Goal: Check status

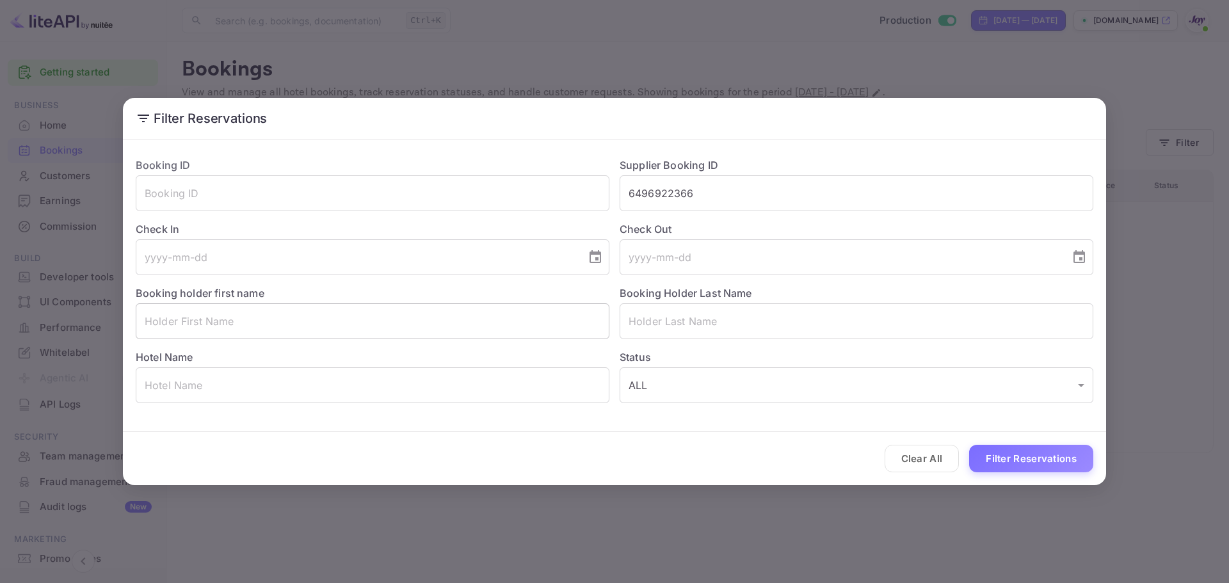
click at [249, 325] on input "text" at bounding box center [373, 321] width 474 height 36
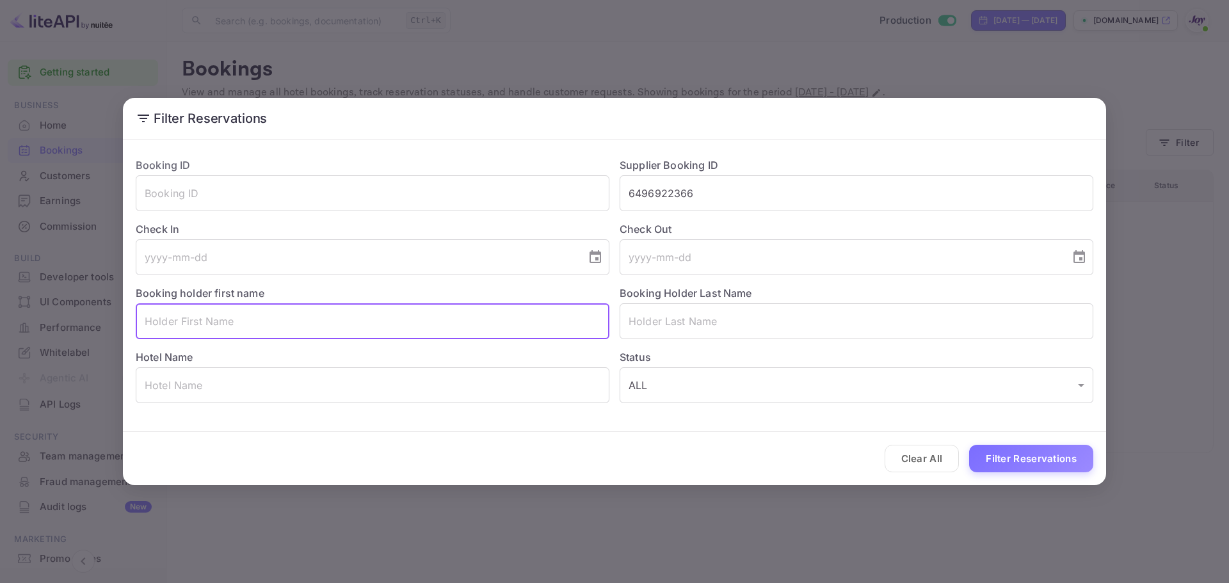
paste input "[PERSON_NAME]"
click at [200, 316] on input "[PERSON_NAME]" at bounding box center [373, 321] width 474 height 36
type input "[PERSON_NAME]"
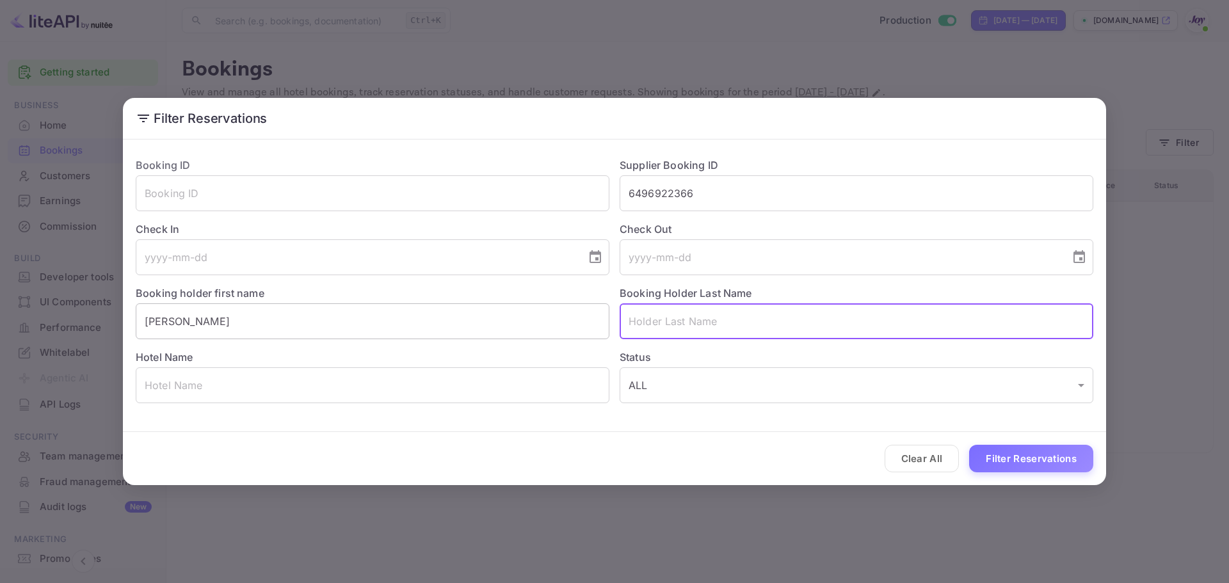
paste input "[PERSON_NAME]"
type input "[PERSON_NAME]"
click at [648, 191] on input "6496922366" at bounding box center [857, 193] width 474 height 36
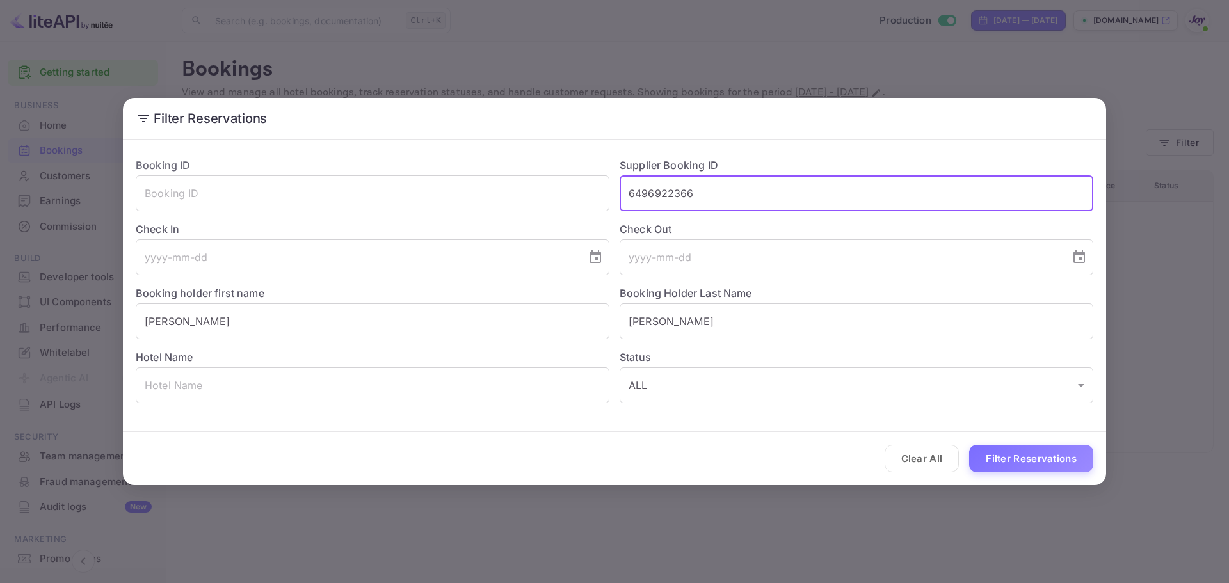
click at [648, 191] on input "6496922366" at bounding box center [857, 193] width 474 height 36
click at [996, 464] on button "Filter Reservations" at bounding box center [1031, 459] width 124 height 28
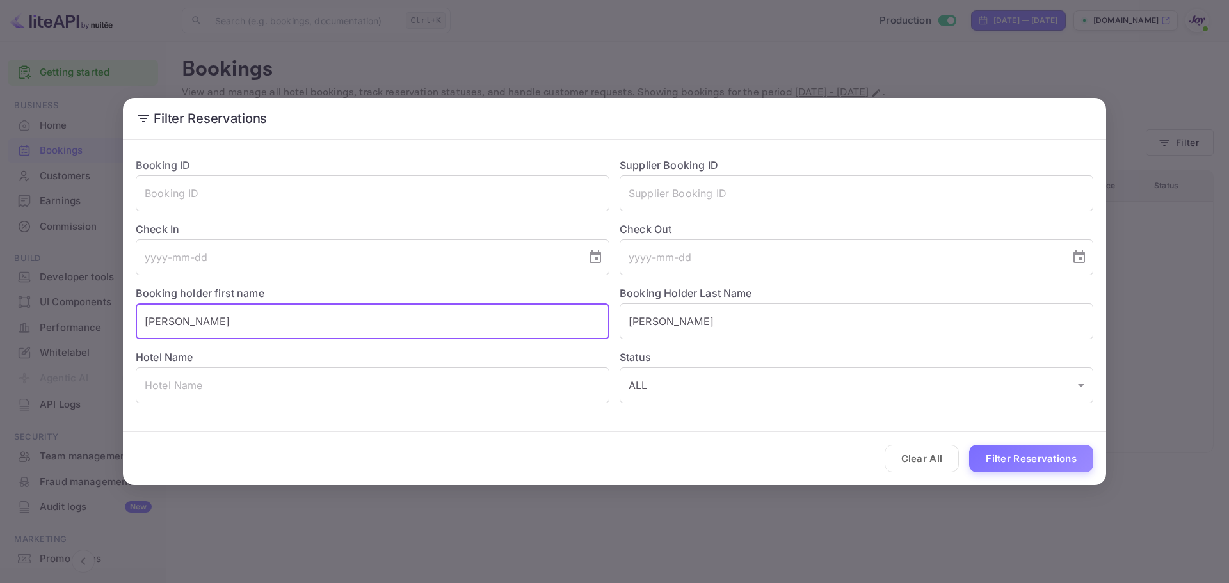
click at [451, 325] on input "[PERSON_NAME]" at bounding box center [373, 321] width 474 height 36
click at [647, 323] on input "[PERSON_NAME]" at bounding box center [857, 321] width 474 height 36
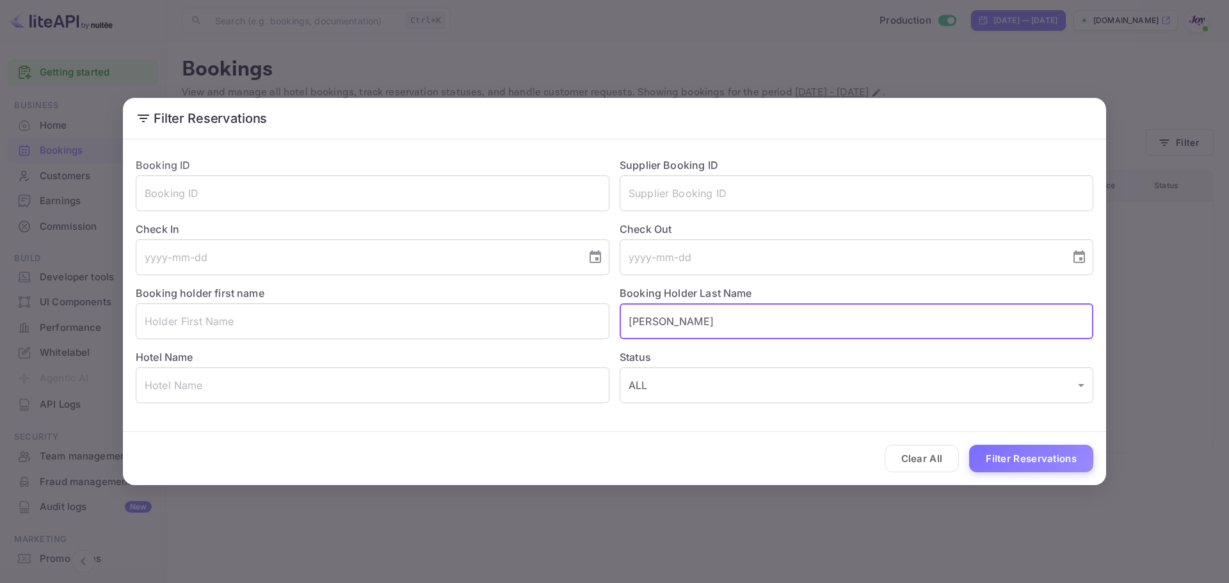
click at [647, 323] on input "[PERSON_NAME]" at bounding box center [857, 321] width 474 height 36
click at [706, 191] on input "text" at bounding box center [857, 193] width 474 height 36
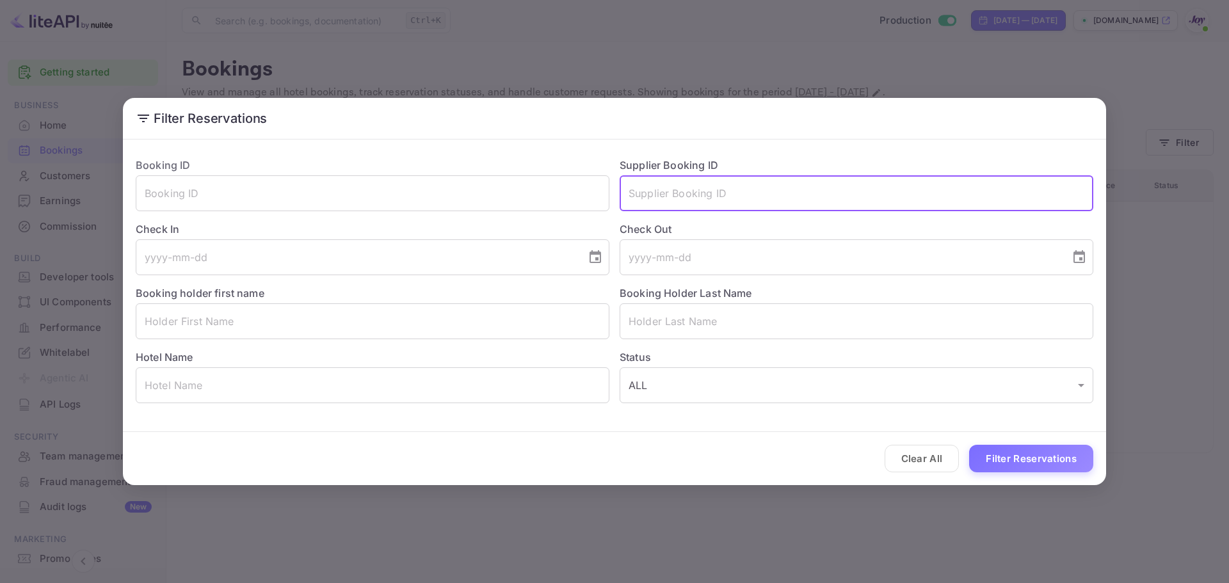
paste input "830621735"
type input "830621735"
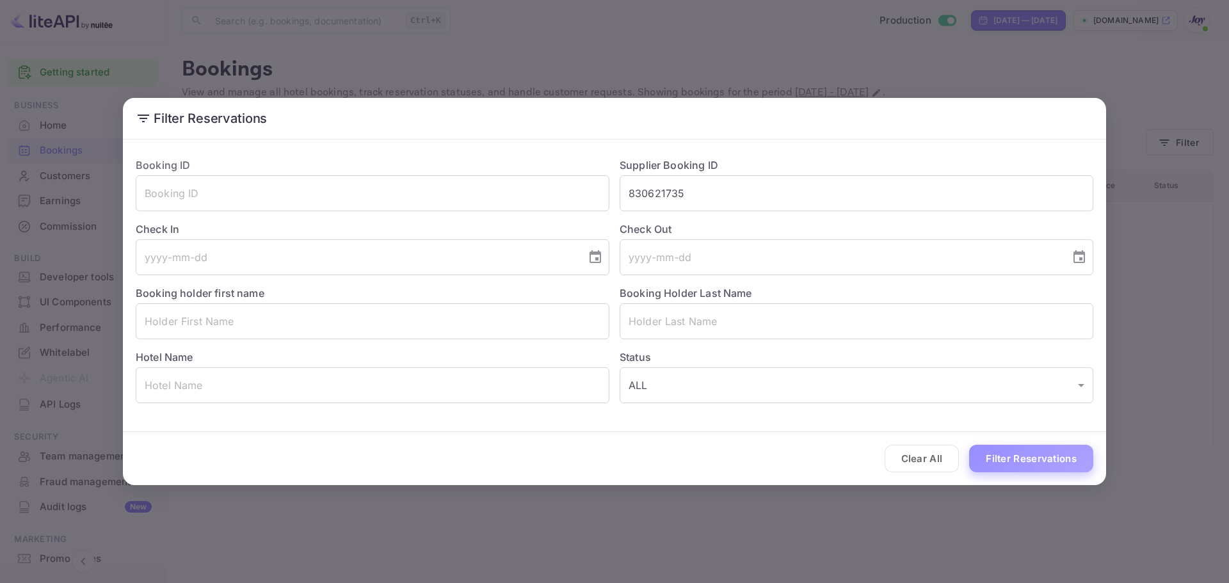
click at [999, 456] on button "Filter Reservations" at bounding box center [1031, 459] width 124 height 28
